Goal: Information Seeking & Learning: Learn about a topic

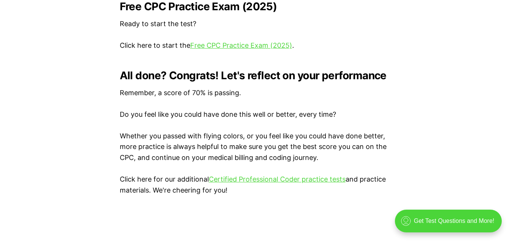
scroll to position [1645, 0]
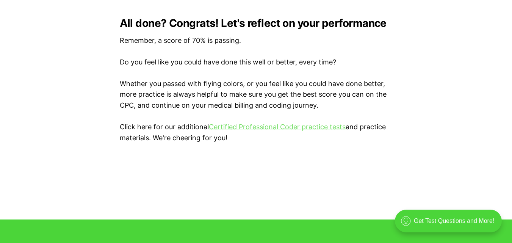
click at [314, 130] on link "Certified Professional Coder practice tests" at bounding box center [277, 127] width 137 height 8
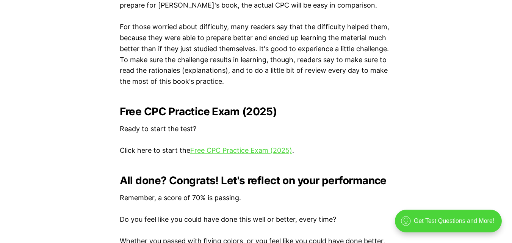
scroll to position [1484, 0]
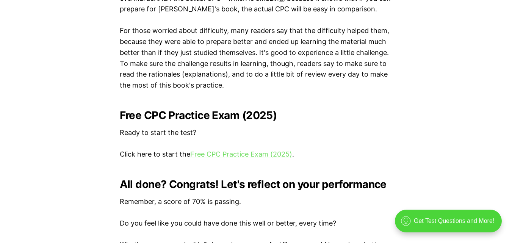
click at [249, 157] on link "Free CPC Practice Exam (2025)" at bounding box center [241, 154] width 102 height 8
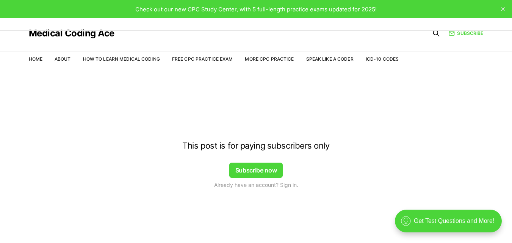
click at [264, 175] on button "Subscribe now" at bounding box center [256, 170] width 54 height 15
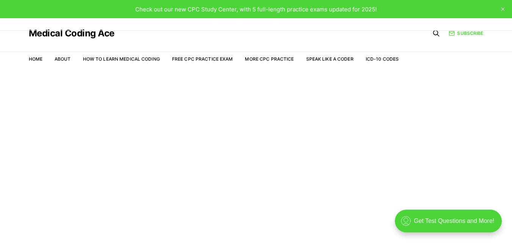
click at [251, 87] on main "Welcome to the Study Center - Student Plan" at bounding box center [256, 165] width 512 height 191
click at [299, 11] on span "Check out our new CPC Study Center, with 5 full-length practice exams updated f…" at bounding box center [255, 9] width 241 height 7
click at [458, 35] on link "Subscribe" at bounding box center [466, 33] width 34 height 7
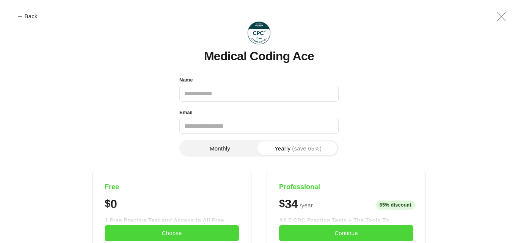
drag, startPoint x: 458, startPoint y: 35, endPoint x: 409, endPoint y: 90, distance: 73.0
click at [499, 18] on icon ".a{fill:none;stroke:currentColor;stroke-linecap:round;stroke-linejoin:round;str…" at bounding box center [501, 17] width 18 height 18
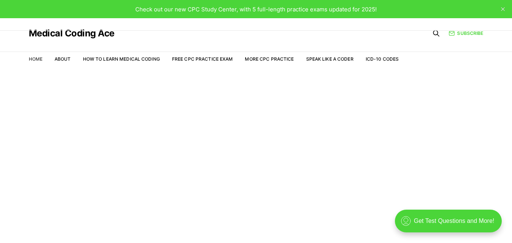
click at [36, 60] on link "Home" at bounding box center [36, 59] width 14 height 6
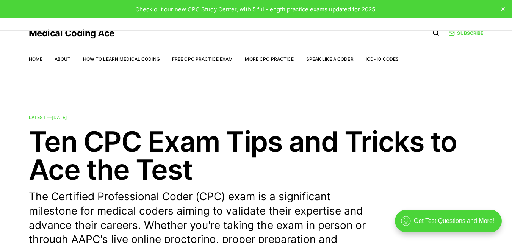
click at [66, 55] on nav "Home About How to Learn Medical Coding Free CPC Practice Exam More CPC Practice…" at bounding box center [214, 59] width 370 height 21
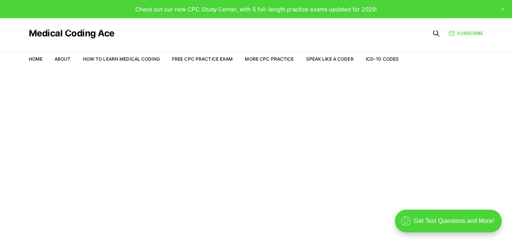
click at [220, 124] on main "Welcome to the Study Center - Student Plan" at bounding box center [256, 165] width 512 height 191
click at [211, 60] on link "Free CPC Practice Exam" at bounding box center [202, 59] width 61 height 6
click at [193, 56] on link "Free CPC Practice Exam" at bounding box center [202, 59] width 61 height 6
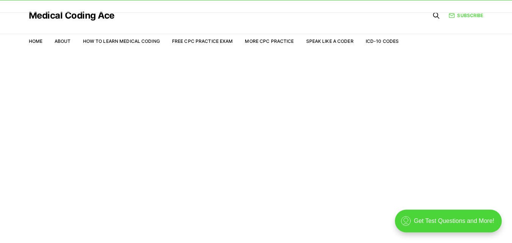
scroll to position [18, 0]
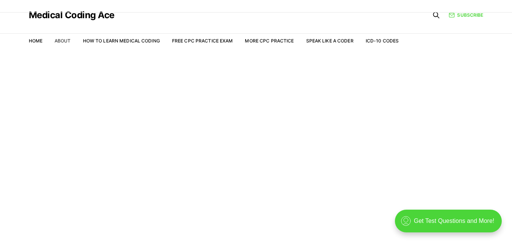
click at [65, 40] on link "About" at bounding box center [63, 41] width 16 height 6
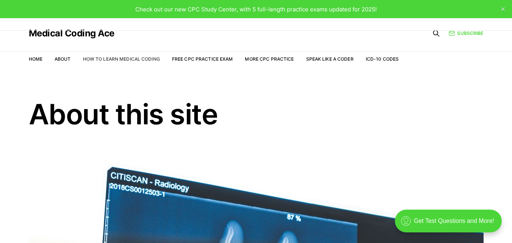
click at [106, 58] on link "How to Learn Medical Coding" at bounding box center [121, 59] width 77 height 6
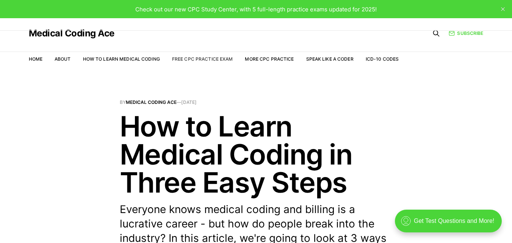
click at [191, 59] on link "Free CPC Practice Exam" at bounding box center [202, 59] width 61 height 6
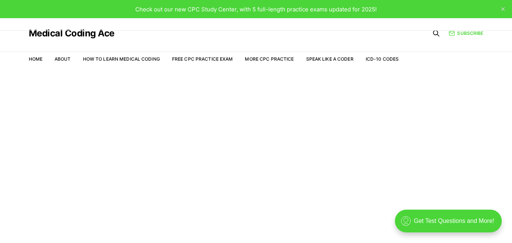
click at [177, 102] on article "Welcome to the Study Center - Student Plan" at bounding box center [256, 107] width 512 height 15
click at [265, 59] on link "More CPC Practice" at bounding box center [269, 59] width 49 height 6
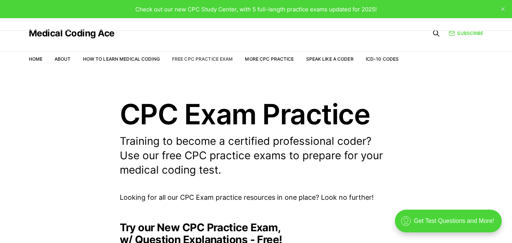
click at [200, 58] on link "Free CPC Practice Exam" at bounding box center [202, 59] width 61 height 6
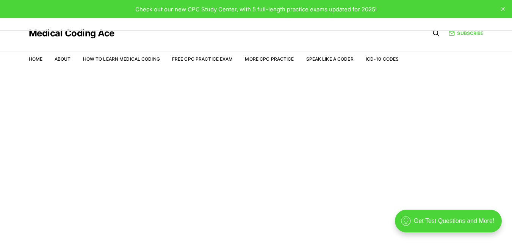
click at [33, 62] on li "Home" at bounding box center [36, 59] width 14 height 7
click at [36, 60] on link "Home" at bounding box center [36, 59] width 14 height 6
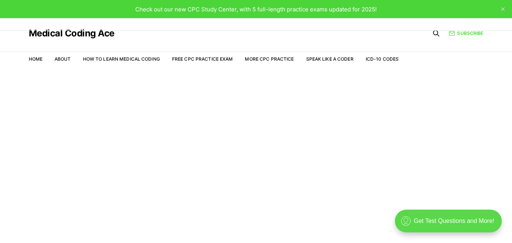
click at [455, 221] on div ".cls-1{fill:none;stroke:currentColor;stroke-linecap:round;stroke-linejoin:round…" at bounding box center [448, 221] width 107 height 23
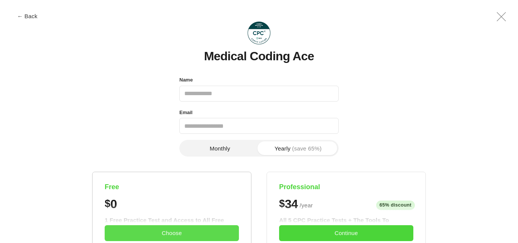
click at [177, 234] on button "Choose" at bounding box center [172, 233] width 134 height 16
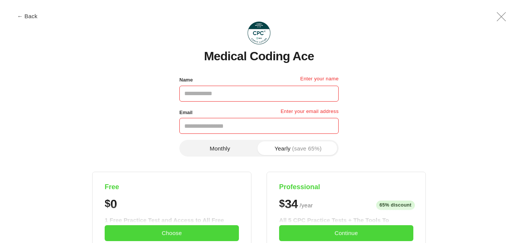
click at [199, 97] on input "Name" at bounding box center [258, 94] width 159 height 16
type input "*****"
click at [210, 127] on input "Email" at bounding box center [258, 126] width 159 height 16
type input "**********"
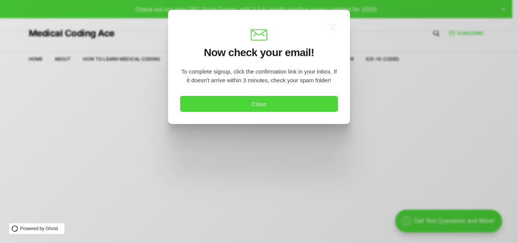
click at [293, 151] on div ".a{fill:none;stroke:currentColor;stroke-linecap:round;stroke-linejoin:round;str…" at bounding box center [264, 121] width 529 height 243
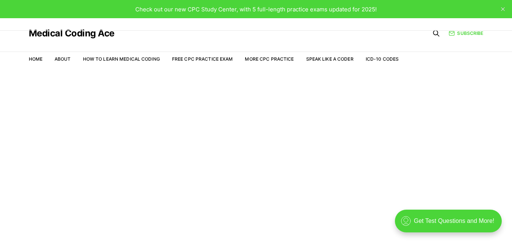
click at [293, 151] on main "Welcome to the Study Center - Student Plan" at bounding box center [256, 165] width 512 height 191
click at [213, 63] on nav "Home About How to Learn Medical Coding Free CPC Practice Exam More CPC Practice…" at bounding box center [214, 59] width 370 height 21
click at [210, 62] on li "Free CPC Practice Exam" at bounding box center [202, 59] width 61 height 7
click at [196, 57] on link "Free CPC Practice Exam" at bounding box center [202, 59] width 61 height 6
click at [204, 58] on link "Free CPC Practice Exam" at bounding box center [202, 59] width 61 height 6
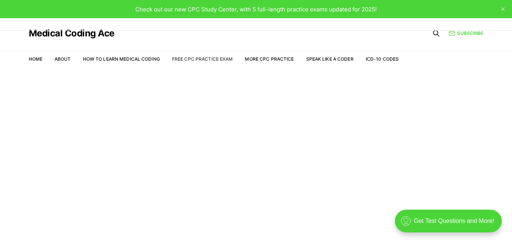
click at [204, 58] on link "Free CPC Practice Exam" at bounding box center [202, 59] width 61 height 6
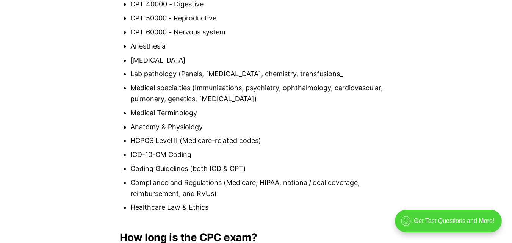
scroll to position [827, 0]
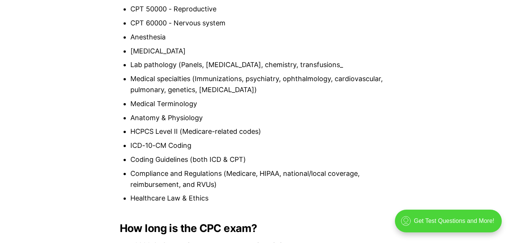
drag, startPoint x: 515, startPoint y: 9, endPoint x: 517, endPoint y: 77, distance: 67.9
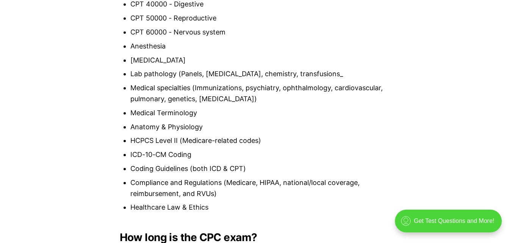
scroll to position [0, 0]
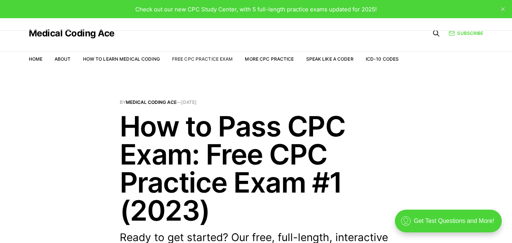
click at [202, 60] on link "Free CPC Practice Exam" at bounding box center [202, 59] width 61 height 6
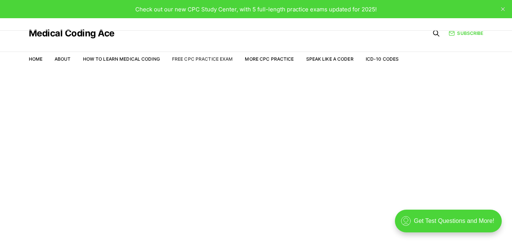
click at [197, 58] on link "Free CPC Practice Exam" at bounding box center [202, 59] width 61 height 6
click at [437, 36] on icon at bounding box center [436, 34] width 8 height 8
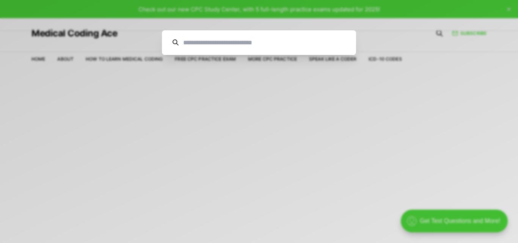
click at [219, 55] on div "Cancel" at bounding box center [259, 121] width 518 height 243
click at [219, 55] on nav "Home About How to Learn Medical Coding Free CPC Practice Exam More CPC Practice…" at bounding box center [216, 59] width 370 height 21
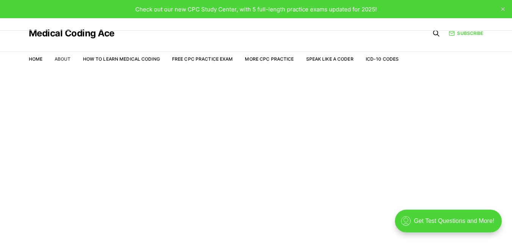
click at [67, 61] on link "About" at bounding box center [63, 59] width 16 height 6
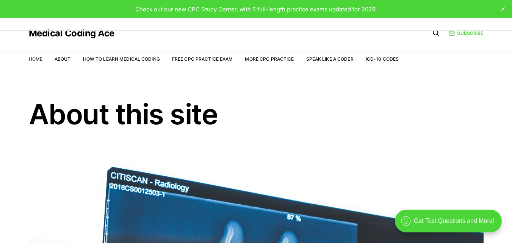
click at [37, 60] on link "Home" at bounding box center [36, 59] width 14 height 6
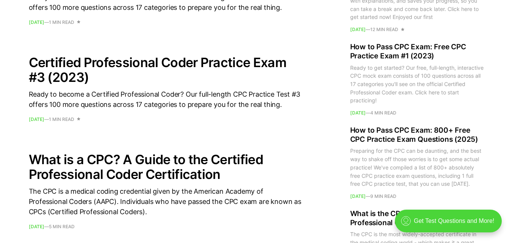
scroll to position [815, 0]
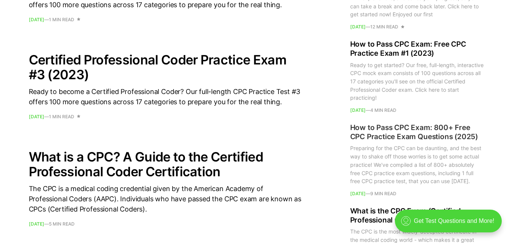
click at [384, 133] on h2 "How to Pass CPC Exam: 800+ Free CPC Practice Exam Questions (2025)" at bounding box center [416, 132] width 133 height 18
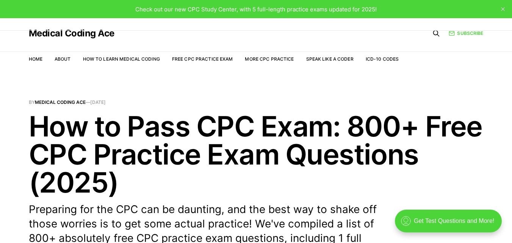
click at [187, 55] on nav "Home About How to Learn Medical Coding Free CPC Practice Exam More CPC Practice…" at bounding box center [214, 59] width 370 height 21
click at [437, 30] on icon at bounding box center [436, 34] width 8 height 8
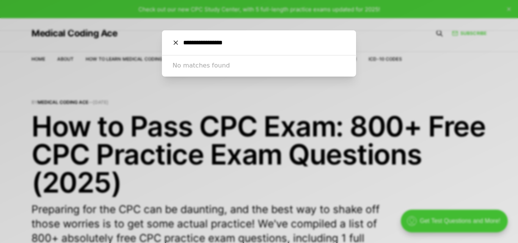
click at [213, 46] on input "**********" at bounding box center [262, 42] width 167 height 25
click at [216, 43] on input "**********" at bounding box center [262, 42] width 167 height 25
click at [235, 45] on input "**********" at bounding box center [262, 42] width 167 height 25
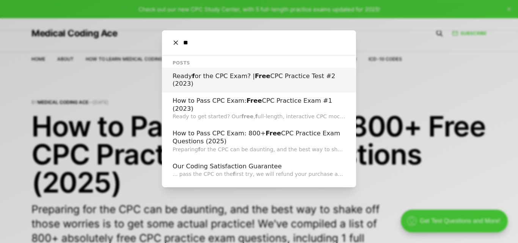
type input "*"
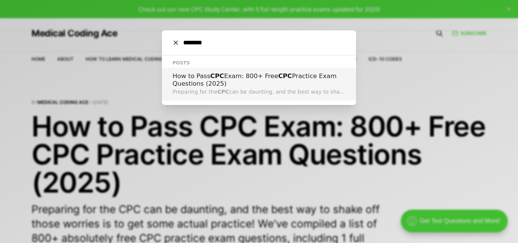
type input "********"
click at [205, 80] on h2 "How to Pass CPC Exam: 800+ Free CPC Practice Exam Questions (2025)" at bounding box center [258, 80] width 173 height 16
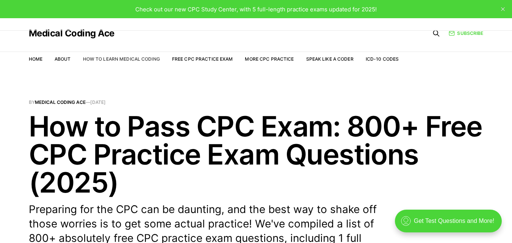
click at [116, 58] on link "How to Learn Medical Coding" at bounding box center [121, 59] width 77 height 6
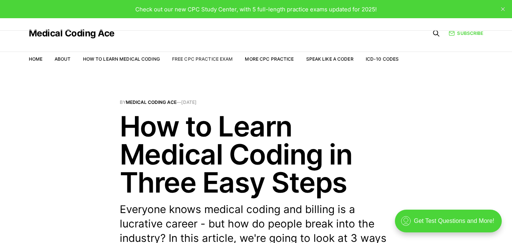
click at [201, 60] on link "Free CPC Practice Exam" at bounding box center [202, 59] width 61 height 6
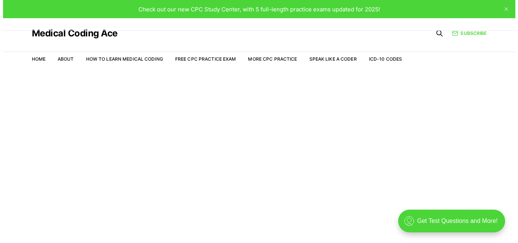
scroll to position [18, 0]
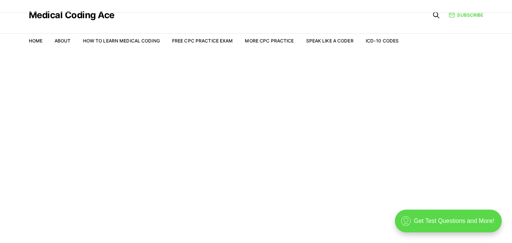
click at [467, 229] on div ".cls-1{fill:none;stroke:currentColor;stroke-linecap:round;stroke-linejoin:round…" at bounding box center [448, 221] width 107 height 23
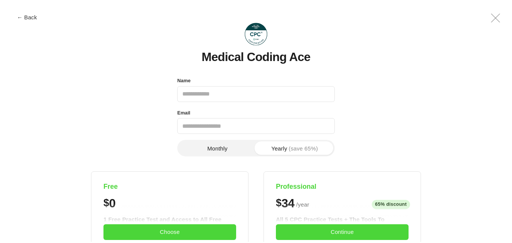
scroll to position [0, 0]
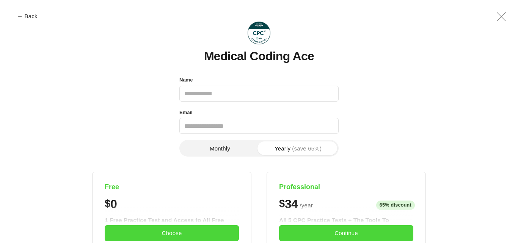
click at [503, 11] on icon ".a{fill:none;stroke:currentColor;stroke-linecap:round;stroke-linejoin:round;str…" at bounding box center [501, 17] width 18 height 18
